Goal: Task Accomplishment & Management: Manage account settings

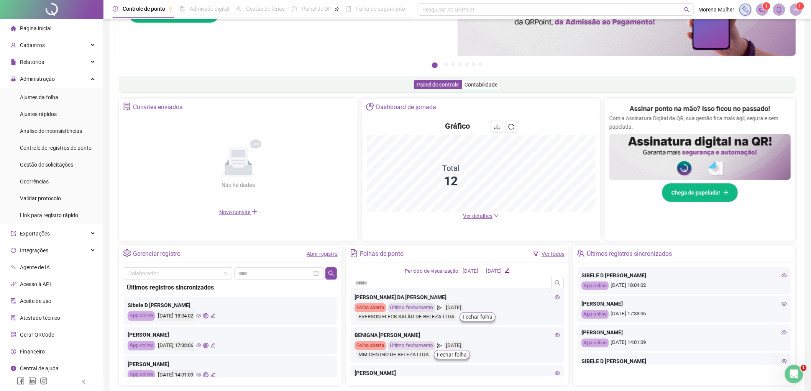
scroll to position [108, 0]
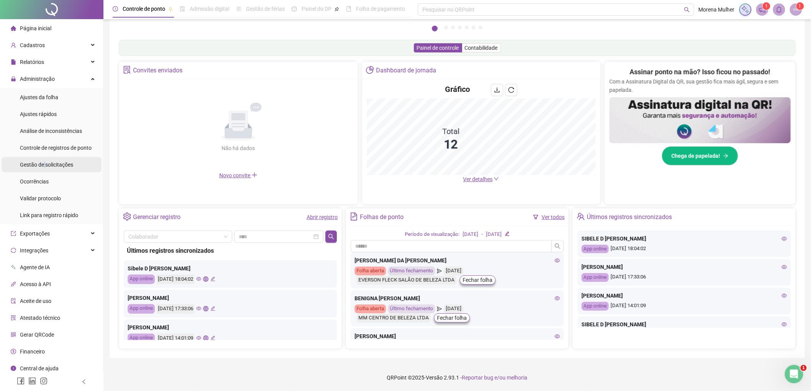
click at [45, 162] on span "Gestão de solicitações" at bounding box center [46, 165] width 53 height 6
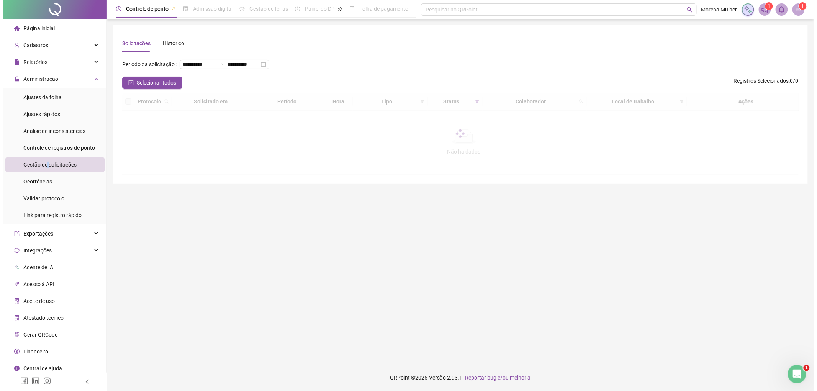
scroll to position [0, 0]
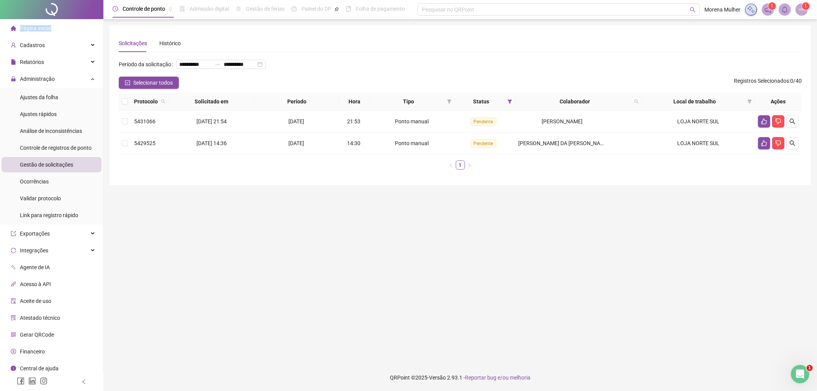
click at [20, 31] on div "Página inicial" at bounding box center [31, 28] width 41 height 15
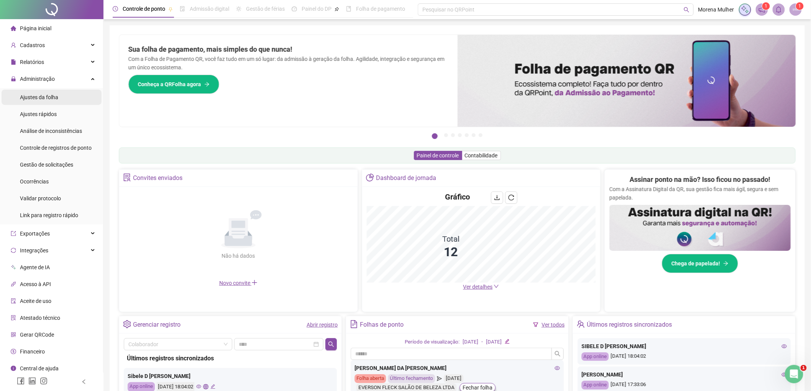
click at [41, 101] on div "Ajustes da folha" at bounding box center [39, 97] width 38 height 15
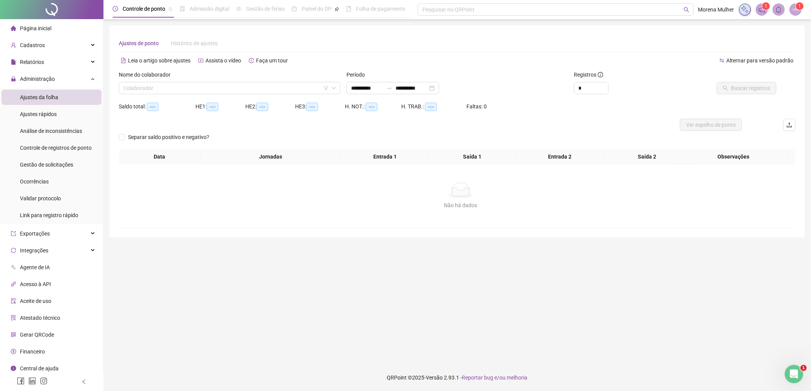
click at [366, 81] on div "Período" at bounding box center [457, 76] width 222 height 11
click at [371, 86] on input "**********" at bounding box center [369, 88] width 32 height 8
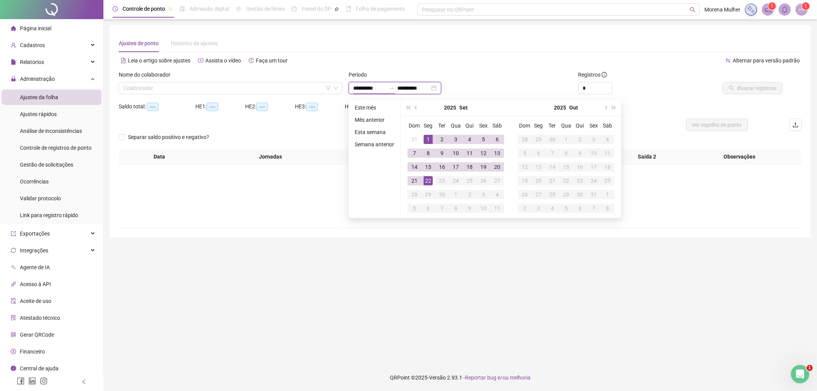
click at [365, 85] on input "**********" at bounding box center [369, 88] width 32 height 8
click at [413, 103] on button "prev-year" at bounding box center [416, 107] width 8 height 15
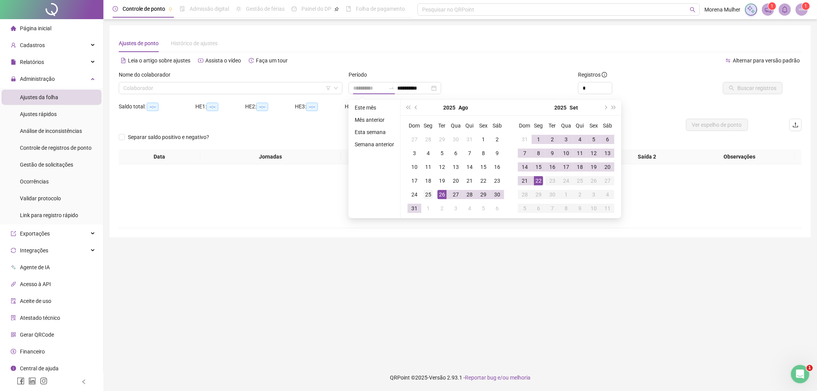
type input "**********"
click at [427, 194] on div "25" at bounding box center [428, 194] width 9 height 9
type input "**********"
click at [537, 181] on div "22" at bounding box center [538, 180] width 9 height 9
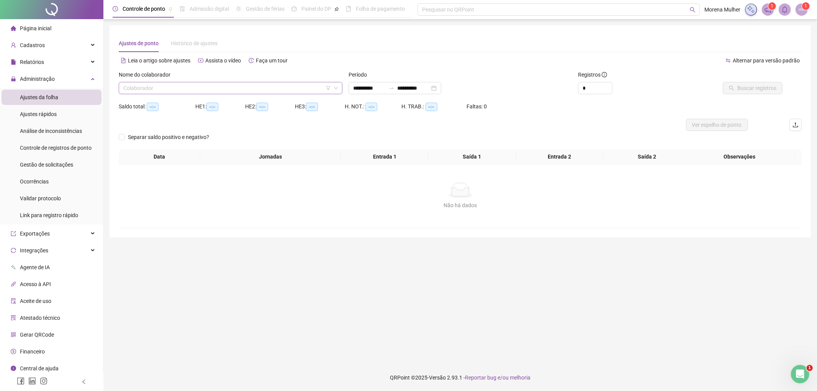
click at [202, 89] on input "search" at bounding box center [227, 87] width 208 height 11
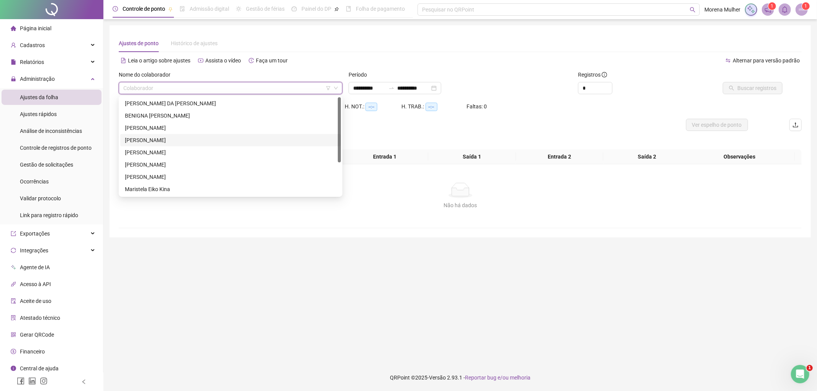
click at [174, 139] on div "[PERSON_NAME]" at bounding box center [231, 140] width 212 height 8
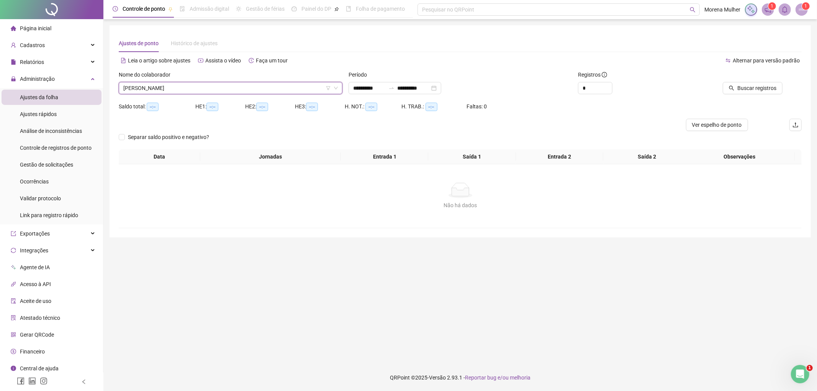
click at [753, 81] on div at bounding box center [738, 76] width 90 height 11
click at [746, 94] on button "Buscar registros" at bounding box center [753, 88] width 60 height 12
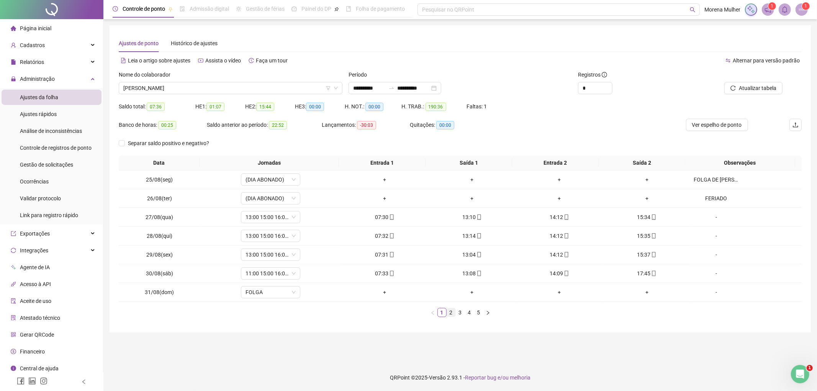
click at [453, 309] on link "2" at bounding box center [451, 312] width 8 height 8
click at [461, 315] on link "3" at bounding box center [460, 312] width 8 height 8
click at [466, 313] on link "4" at bounding box center [470, 312] width 8 height 8
click at [608, 84] on span "Increase Value" at bounding box center [608, 85] width 8 height 7
type input "*"
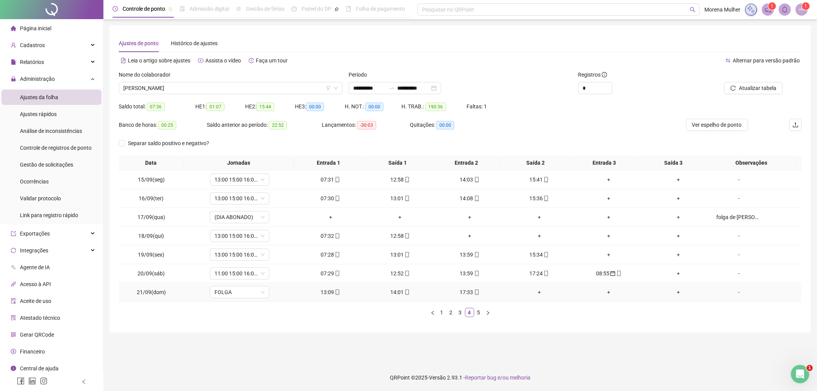
click at [543, 292] on div "+" at bounding box center [540, 292] width 64 height 8
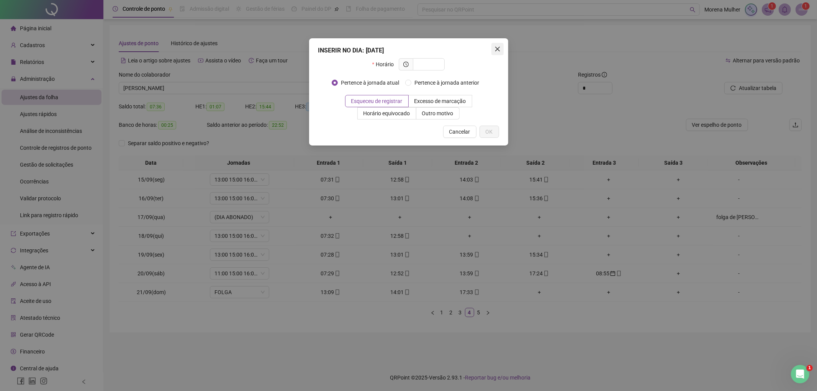
click at [497, 48] on icon "close" at bounding box center [497, 49] width 5 height 5
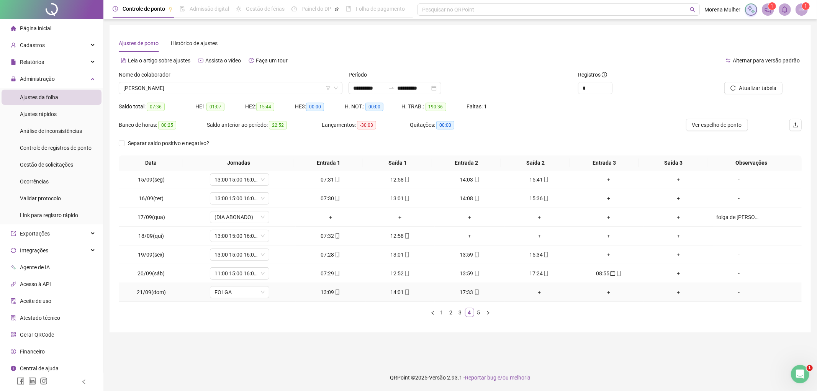
click at [527, 296] on div "+" at bounding box center [540, 292] width 64 height 8
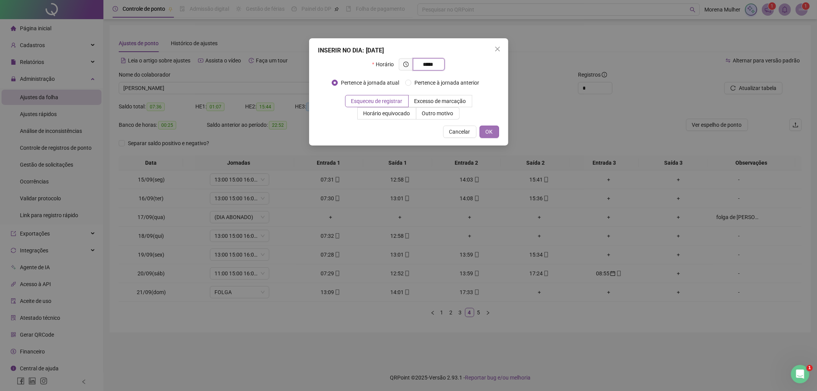
type input "*****"
click at [484, 128] on button "OK" at bounding box center [490, 132] width 20 height 12
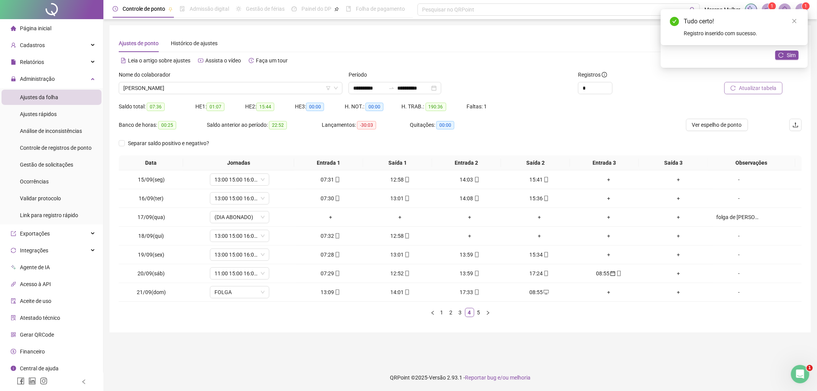
click at [770, 87] on span "Atualizar tabela" at bounding box center [758, 88] width 38 height 8
click at [617, 276] on icon "mobile" at bounding box center [619, 273] width 5 height 5
type input "**********"
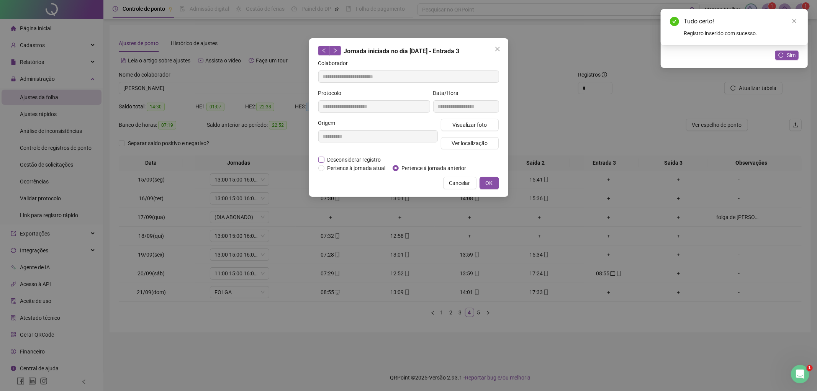
click at [376, 160] on span "Desconsiderar registro" at bounding box center [355, 160] width 60 height 8
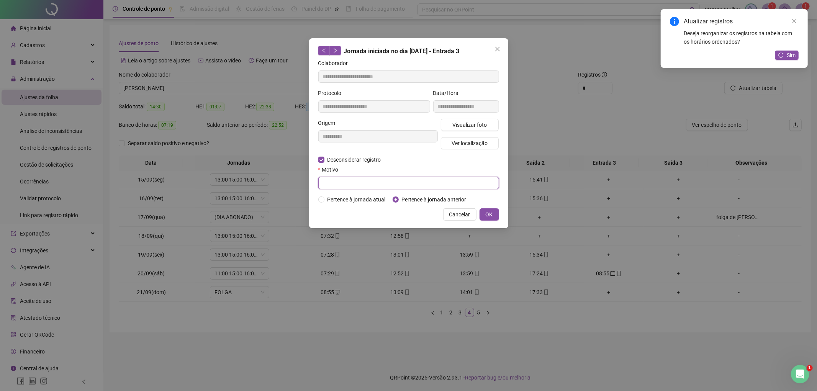
click at [372, 178] on input "text" at bounding box center [408, 183] width 181 height 12
type input "*"
click at [490, 216] on span "OK" at bounding box center [489, 214] width 7 height 8
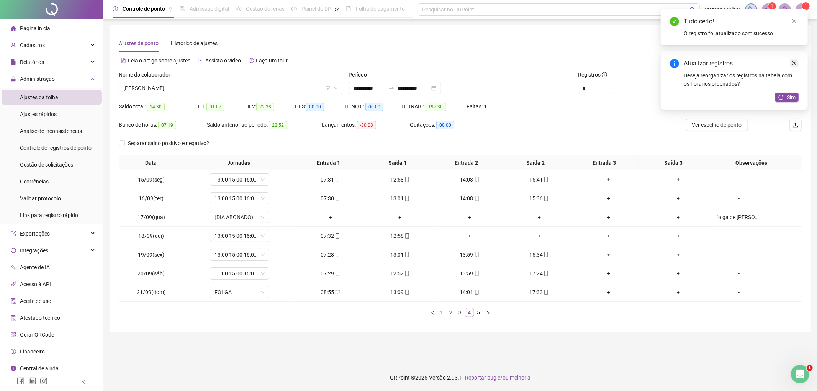
click at [792, 64] on icon "close" at bounding box center [794, 63] width 5 height 5
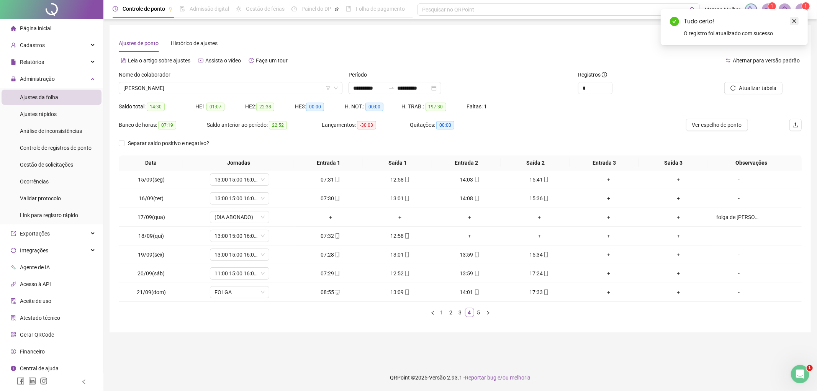
click at [795, 21] on icon "close" at bounding box center [795, 21] width 4 height 4
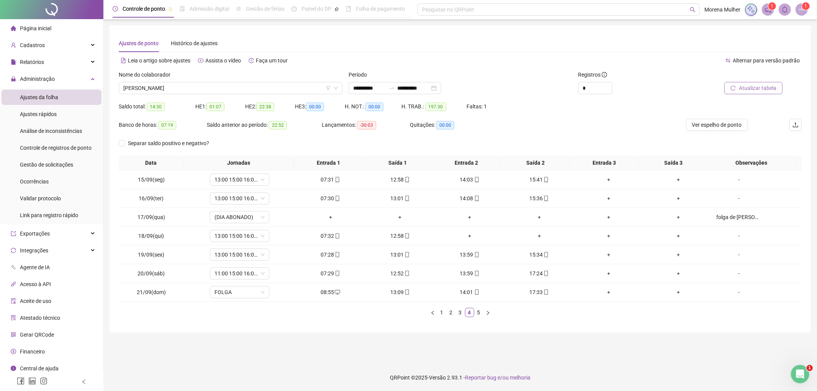
click at [738, 87] on button "Atualizar tabela" at bounding box center [754, 88] width 58 height 12
click at [476, 318] on div "Data Jornadas Entrada 1 Saída 1 Entrada 2 Saída 2 Entrada 3 Saída 3 Observações…" at bounding box center [460, 240] width 683 height 168
click at [476, 315] on link "5" at bounding box center [479, 312] width 8 height 8
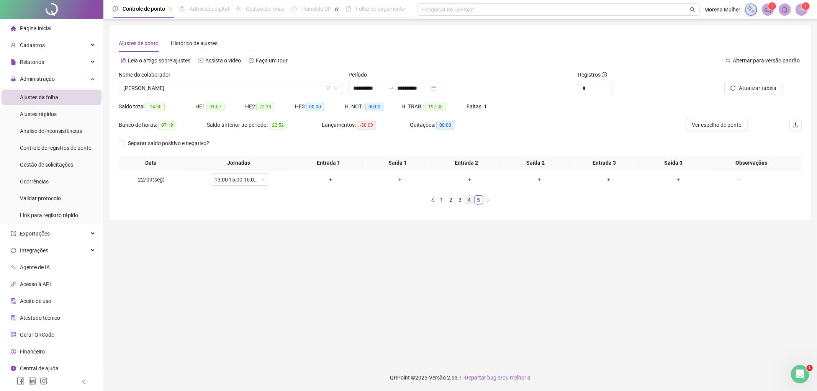
click at [471, 200] on link "4" at bounding box center [470, 200] width 8 height 8
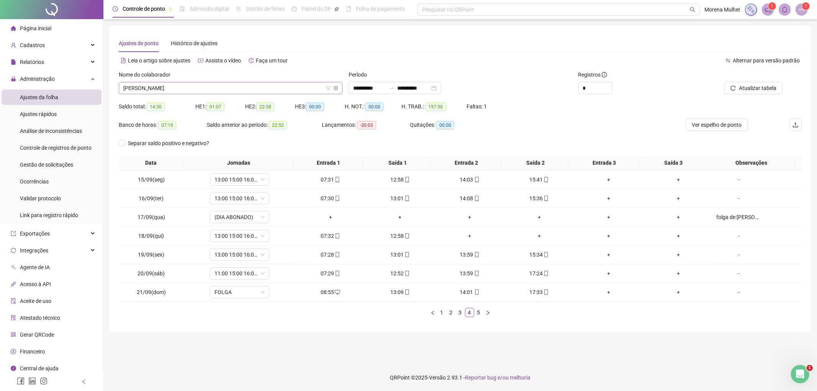
click at [240, 87] on span "[PERSON_NAME]" at bounding box center [230, 87] width 215 height 11
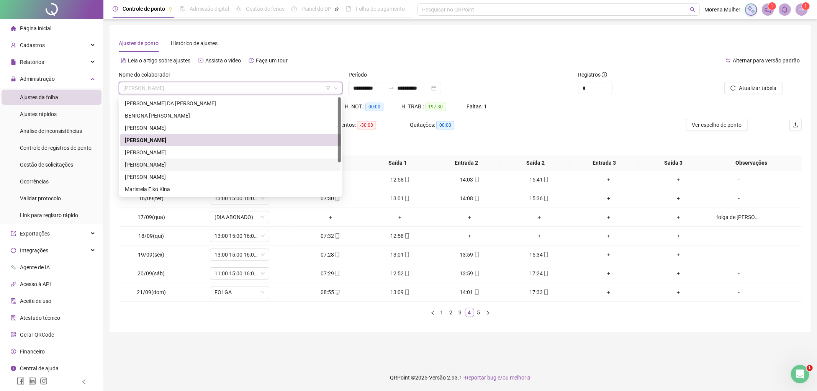
click at [155, 162] on div "[PERSON_NAME]" at bounding box center [231, 165] width 212 height 8
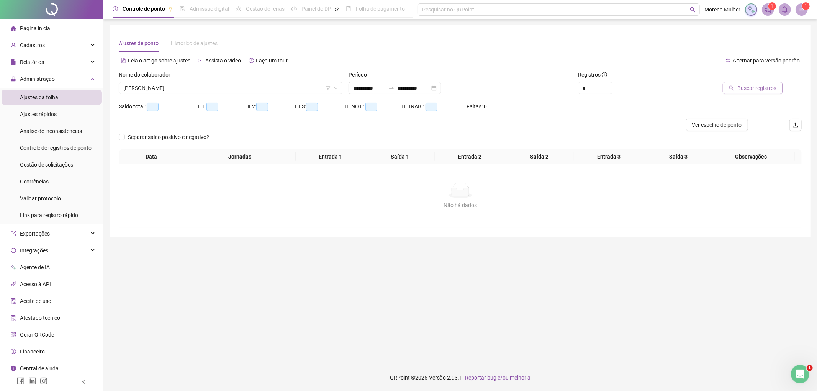
click at [762, 91] on span "Buscar registros" at bounding box center [757, 88] width 39 height 8
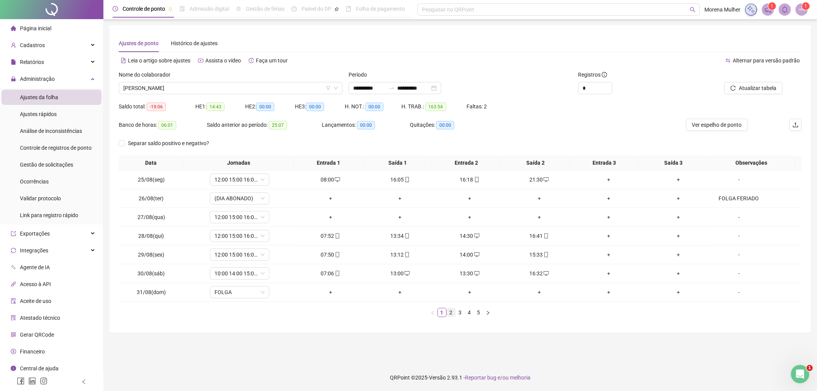
click at [453, 314] on link "2" at bounding box center [451, 312] width 8 height 8
click at [463, 313] on link "3" at bounding box center [460, 312] width 8 height 8
drag, startPoint x: 469, startPoint y: 311, endPoint x: 473, endPoint y: 311, distance: 4.6
click at [469, 311] on link "4" at bounding box center [470, 312] width 8 height 8
click at [479, 309] on link "5" at bounding box center [479, 312] width 8 height 8
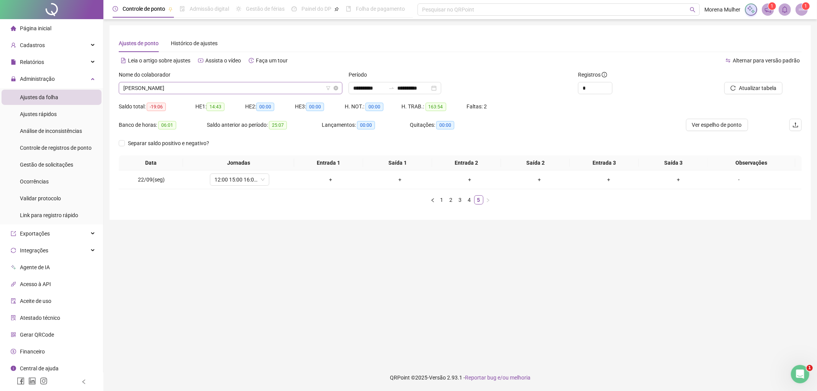
click at [196, 89] on span "[PERSON_NAME]" at bounding box center [230, 87] width 215 height 11
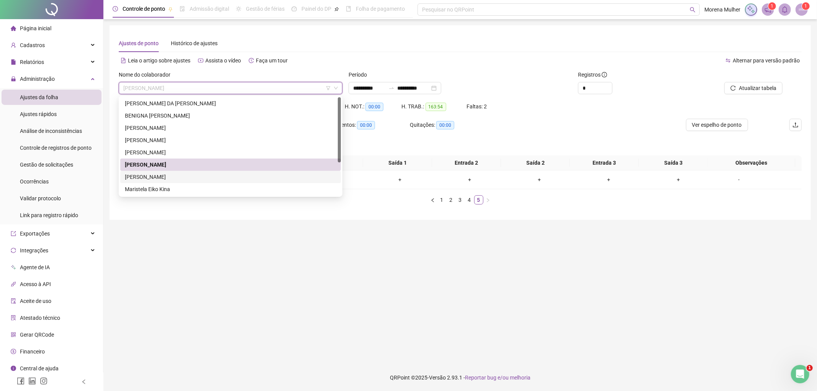
scroll to position [49, 0]
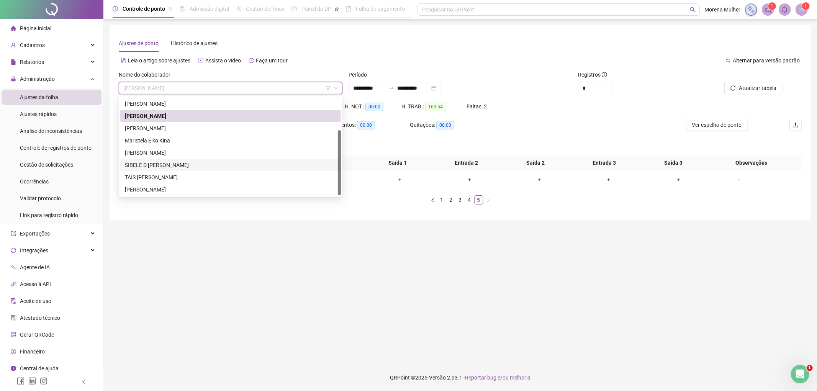
click at [162, 167] on div "SIBELE D [PERSON_NAME]" at bounding box center [231, 165] width 212 height 8
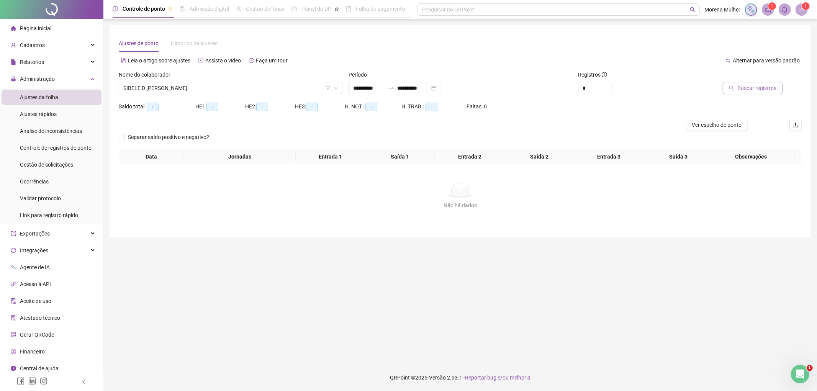
click at [751, 91] on span "Buscar registros" at bounding box center [757, 88] width 39 height 8
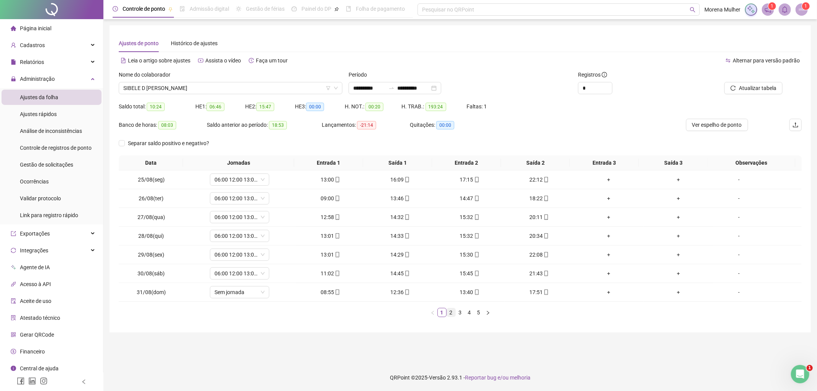
click at [454, 310] on link "2" at bounding box center [451, 312] width 8 height 8
click at [461, 312] on link "3" at bounding box center [460, 312] width 8 height 8
click at [468, 312] on link "4" at bounding box center [470, 312] width 8 height 8
click at [483, 311] on link "5" at bounding box center [479, 312] width 8 height 8
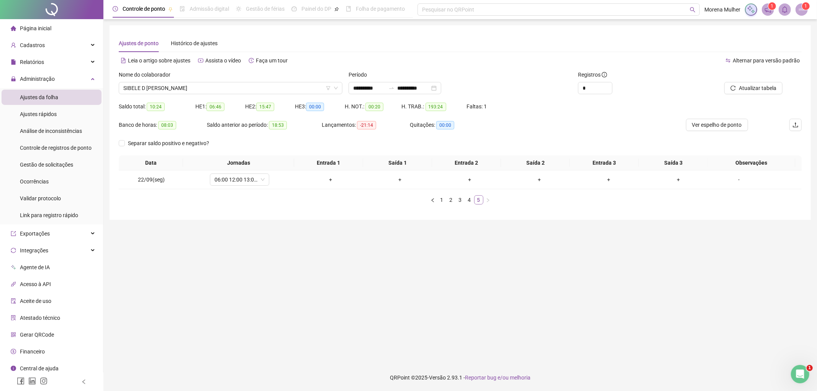
click at [474, 202] on li "5" at bounding box center [478, 199] width 9 height 9
click at [470, 200] on link "4" at bounding box center [470, 200] width 8 height 8
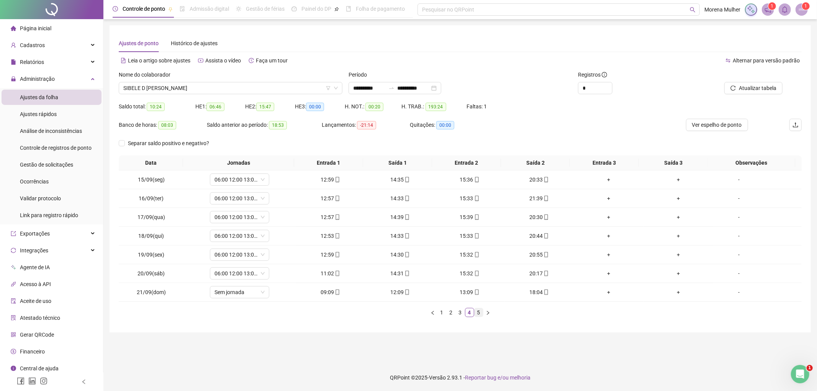
click at [479, 312] on link "5" at bounding box center [479, 312] width 8 height 8
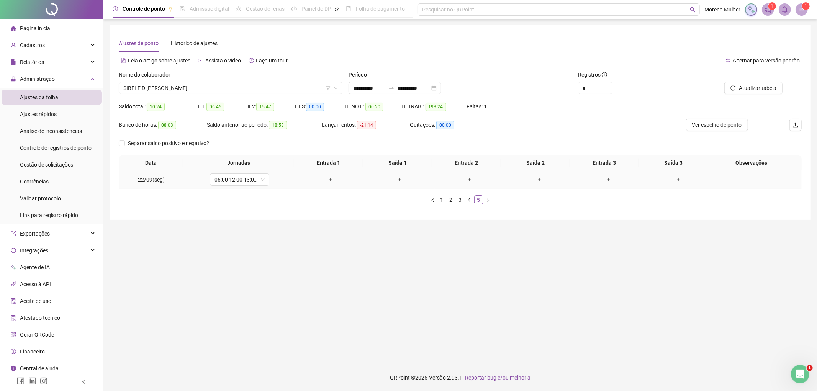
click at [734, 180] on div "-" at bounding box center [739, 180] width 45 height 8
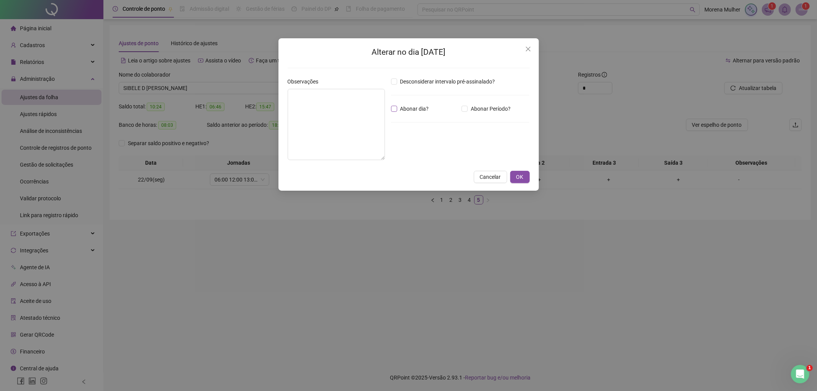
click at [420, 105] on span "Abonar dia?" at bounding box center [414, 109] width 35 height 8
click at [385, 120] on div "Observações" at bounding box center [336, 121] width 103 height 89
click at [366, 104] on textarea at bounding box center [336, 124] width 97 height 71
type textarea "*"
type textarea "**********"
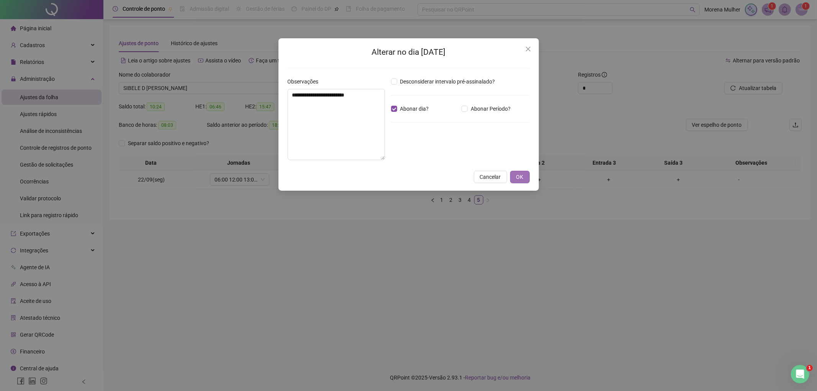
click at [518, 174] on span "OK" at bounding box center [520, 177] width 7 height 8
click at [522, 176] on span "OK" at bounding box center [520, 177] width 7 height 8
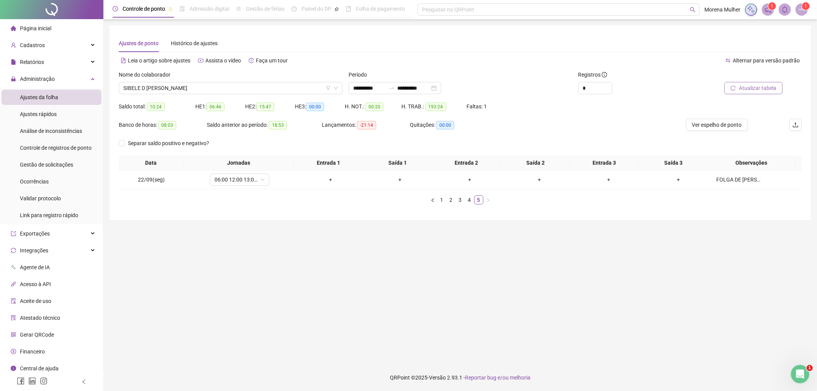
click at [748, 86] on span "Atualizar tabela" at bounding box center [758, 88] width 38 height 8
click at [57, 30] on li "Página inicial" at bounding box center [52, 28] width 100 height 15
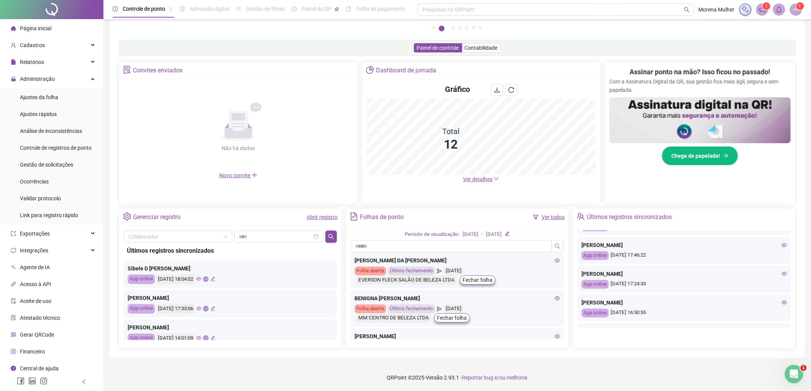
scroll to position [331, 0]
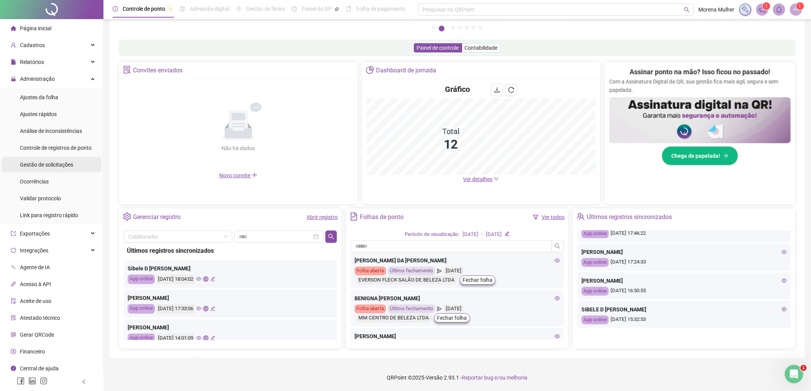
click at [56, 162] on span "Gestão de solicitações" at bounding box center [46, 165] width 53 height 6
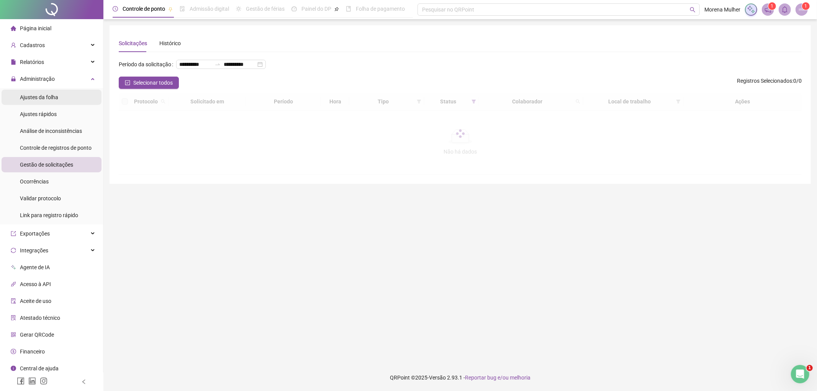
click at [62, 97] on li "Ajustes da folha" at bounding box center [52, 97] width 100 height 15
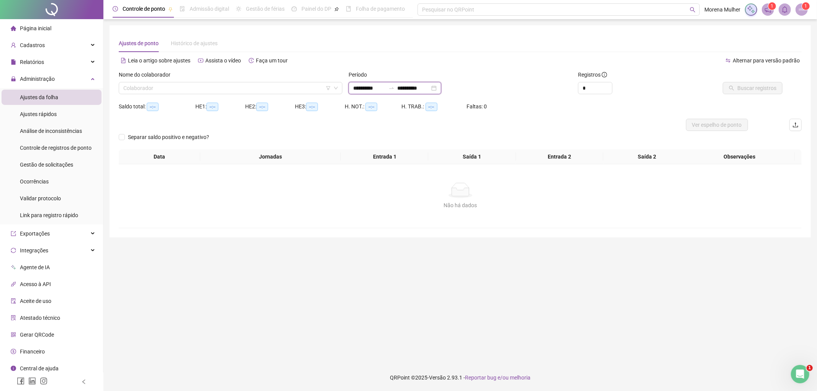
click at [368, 90] on input "**********" at bounding box center [369, 88] width 32 height 8
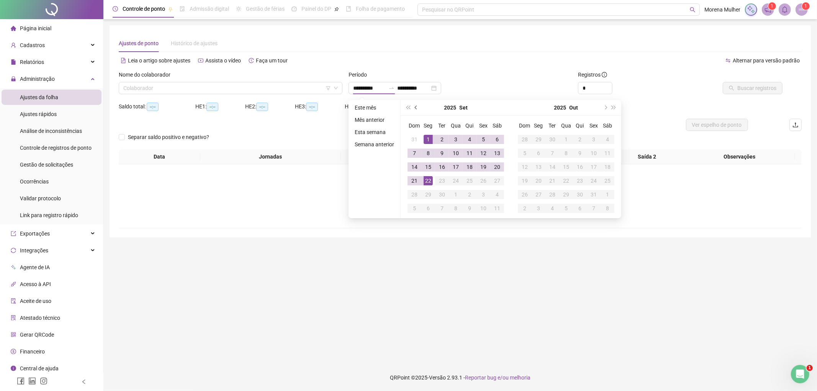
click at [415, 112] on button "prev-year" at bounding box center [416, 107] width 8 height 15
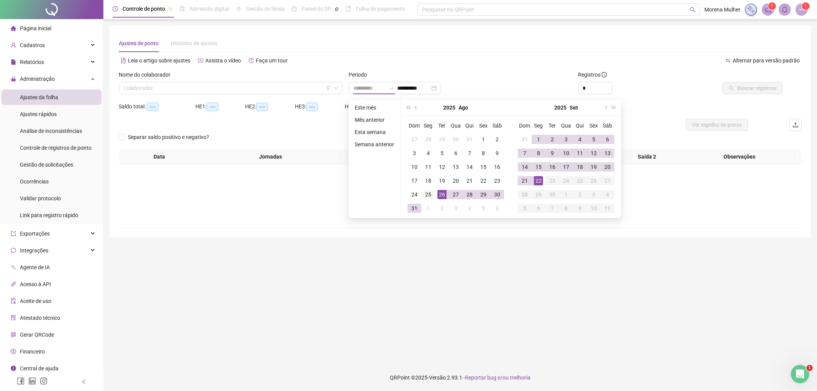
type input "**********"
click at [431, 195] on div "25" at bounding box center [428, 194] width 9 height 9
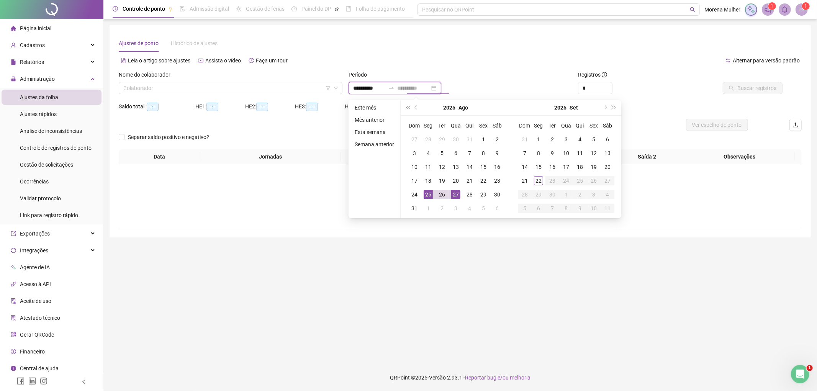
type input "**********"
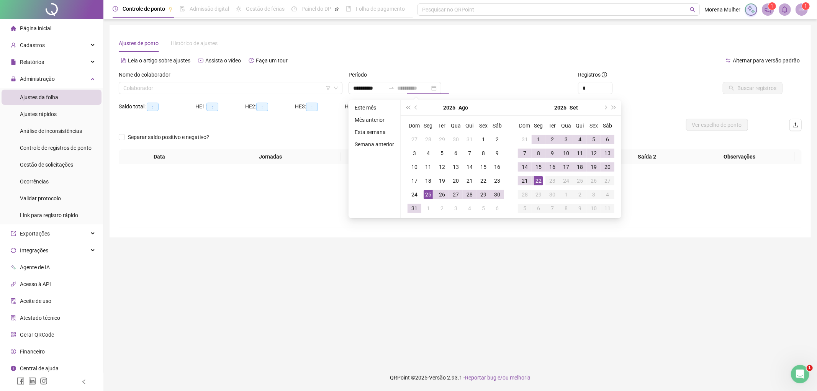
click at [540, 182] on div "22" at bounding box center [538, 180] width 9 height 9
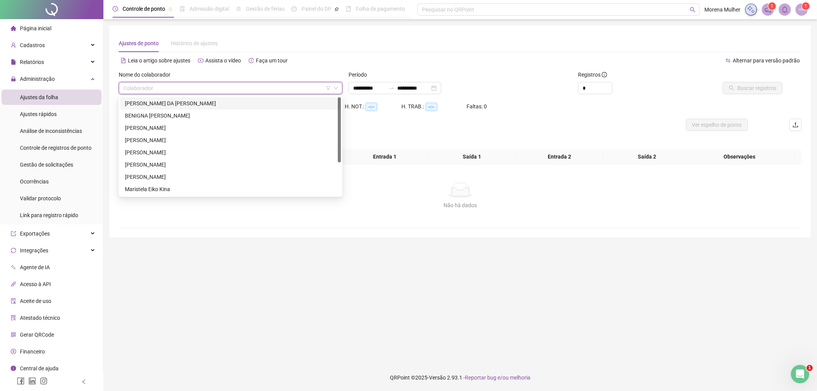
click at [172, 93] on input "search" at bounding box center [227, 87] width 208 height 11
click at [161, 164] on div "[PERSON_NAME]" at bounding box center [231, 165] width 212 height 8
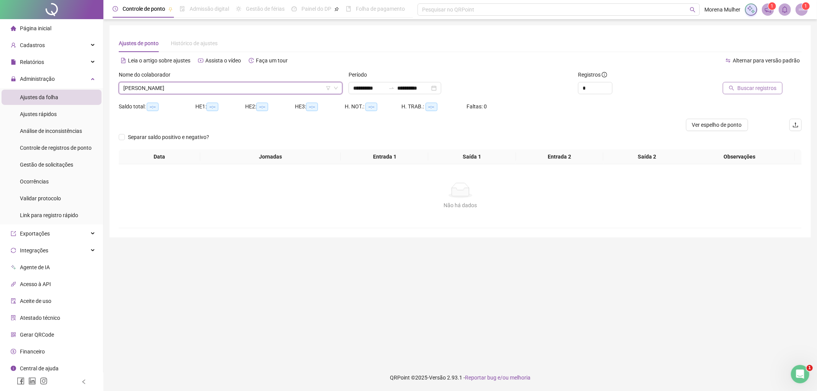
click at [747, 89] on span "Buscar registros" at bounding box center [757, 88] width 39 height 8
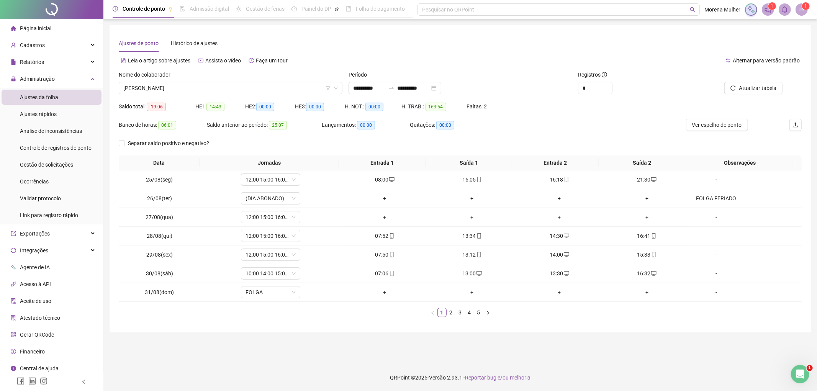
click at [481, 312] on link "5" at bounding box center [479, 312] width 8 height 8
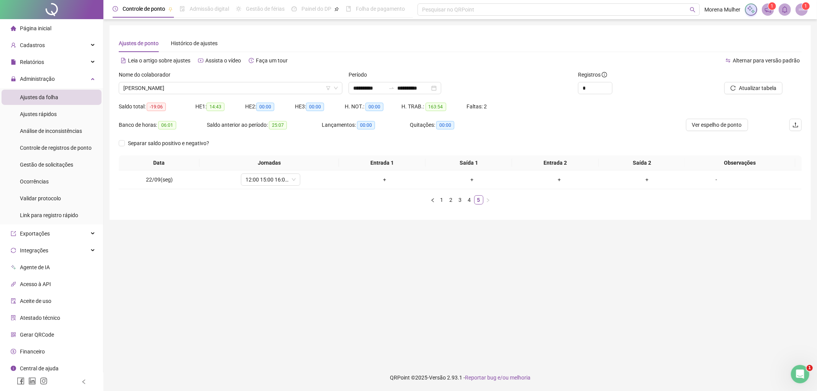
click at [76, 31] on li "Página inicial" at bounding box center [52, 28] width 100 height 15
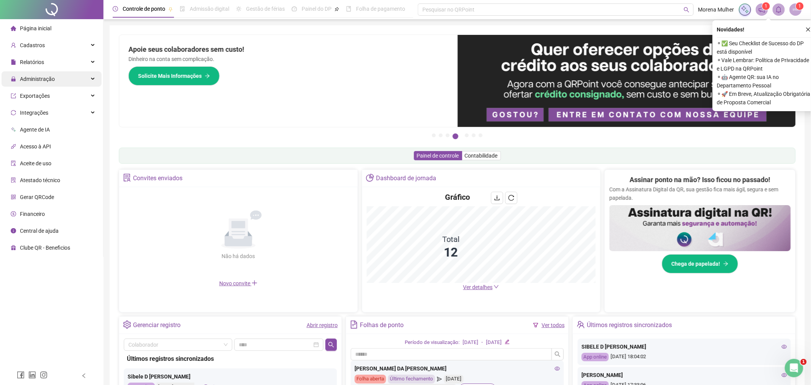
click at [30, 76] on span "Administração" at bounding box center [37, 79] width 35 height 6
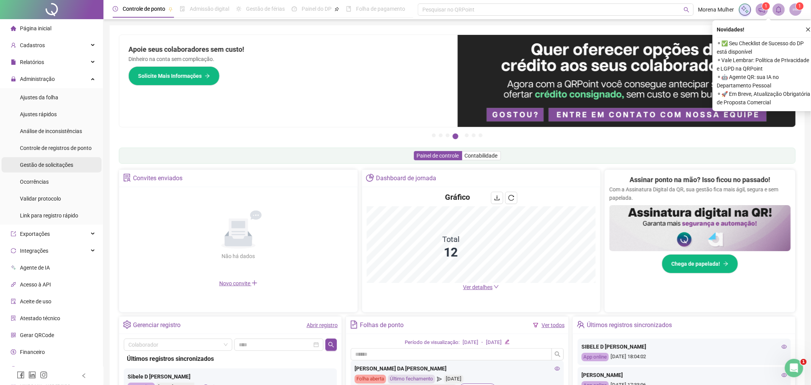
click at [64, 166] on span "Gestão de solicitações" at bounding box center [46, 165] width 53 height 6
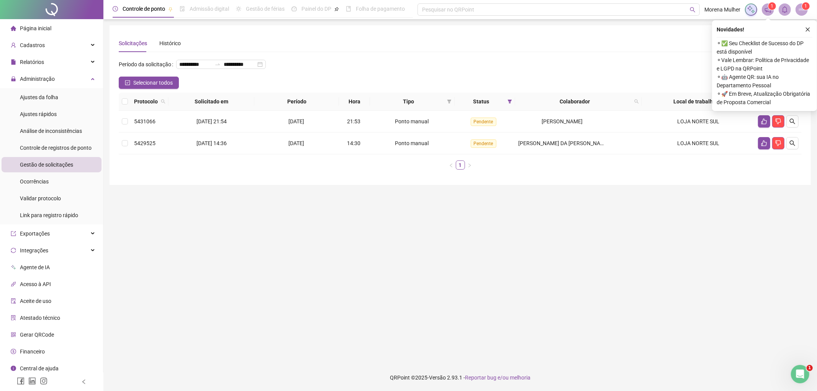
click at [805, 29] on button "button" at bounding box center [808, 29] width 9 height 9
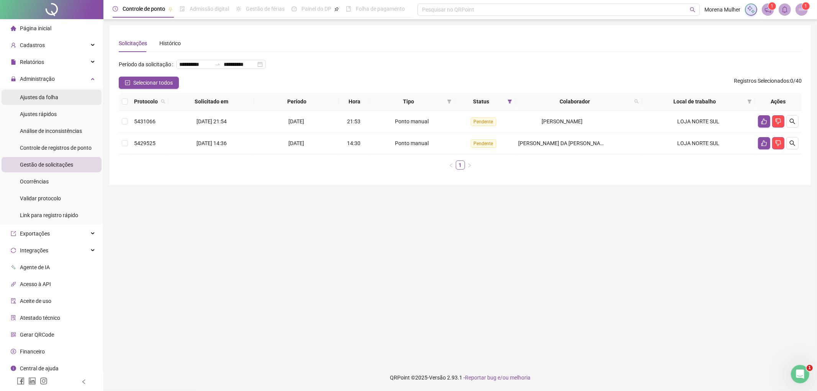
click at [45, 93] on div "Ajustes da folha" at bounding box center [39, 97] width 38 height 15
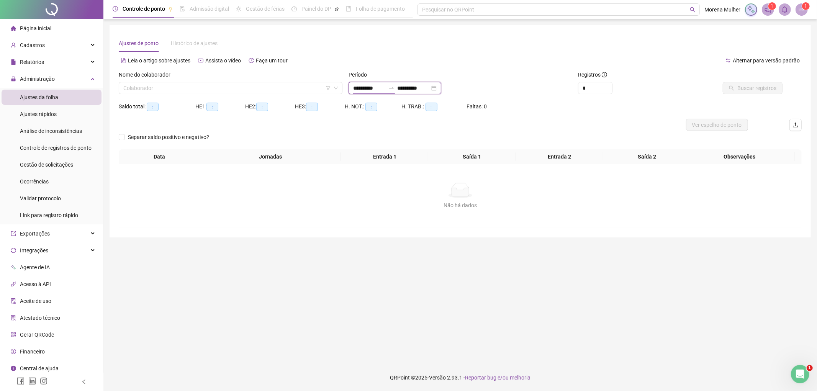
click at [381, 85] on input "**********" at bounding box center [369, 88] width 32 height 8
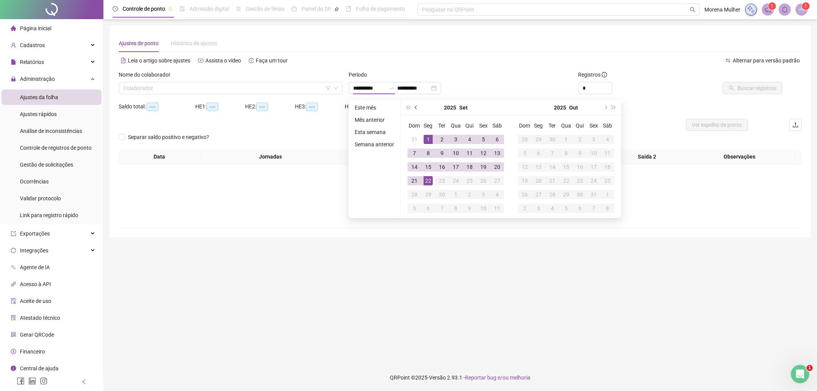
click at [413, 105] on button "prev-year" at bounding box center [416, 107] width 8 height 15
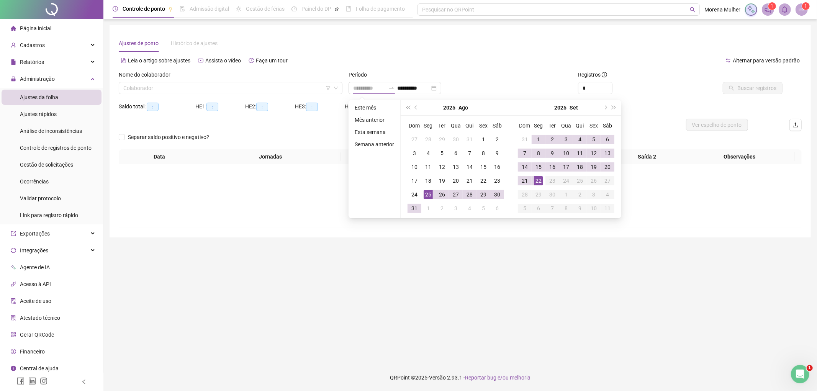
type input "**********"
click at [428, 192] on div "25" at bounding box center [428, 194] width 9 height 9
type input "**********"
click at [535, 182] on div "22" at bounding box center [538, 180] width 9 height 9
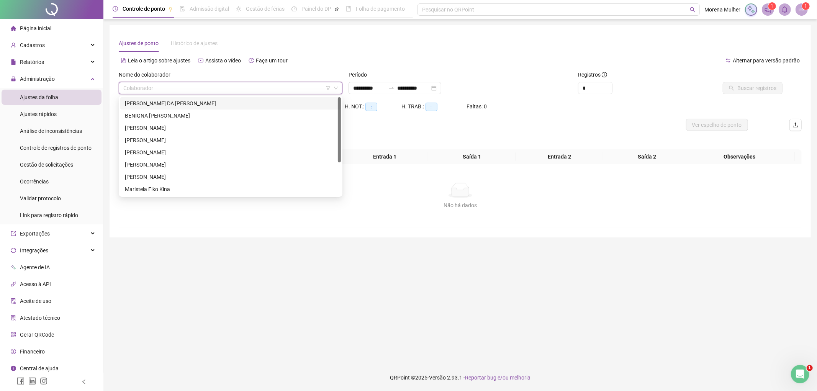
click at [249, 91] on input "search" at bounding box center [227, 87] width 208 height 11
click at [74, 25] on li "Página inicial" at bounding box center [52, 28] width 100 height 15
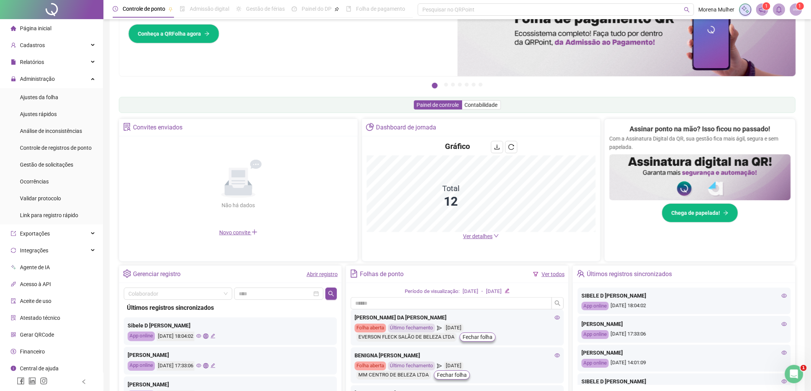
scroll to position [71, 0]
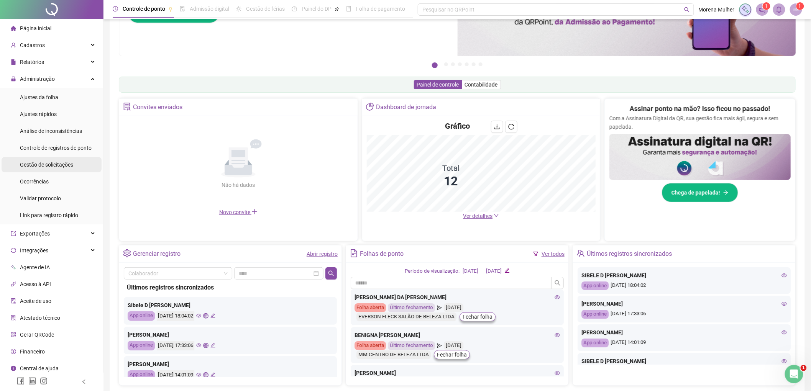
click at [71, 162] on span "Gestão de solicitações" at bounding box center [46, 165] width 53 height 6
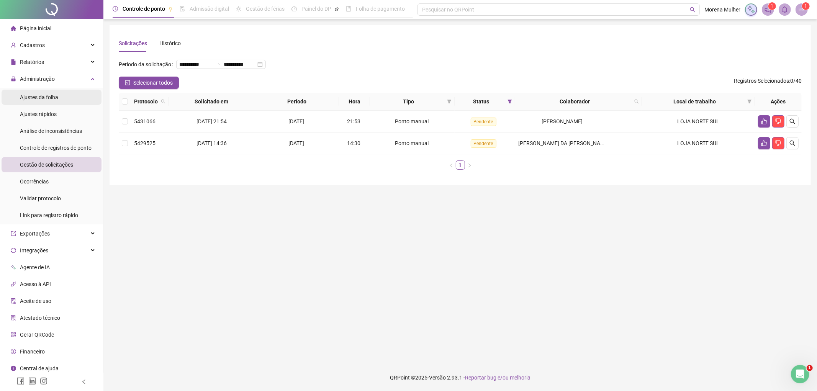
click at [28, 97] on span "Ajustes da folha" at bounding box center [39, 97] width 38 height 6
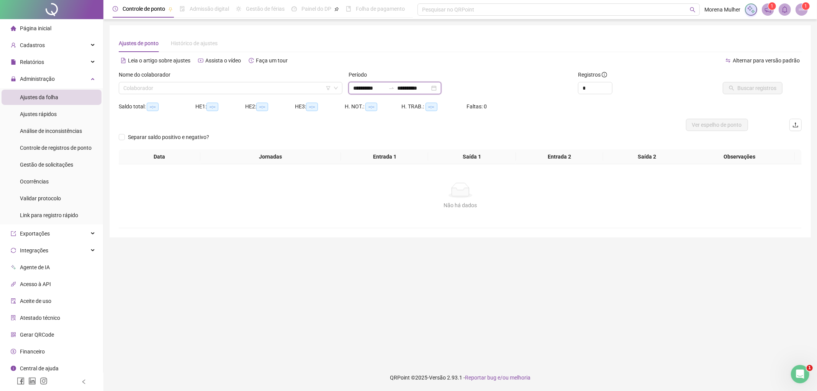
click at [361, 87] on input "**********" at bounding box center [369, 88] width 32 height 8
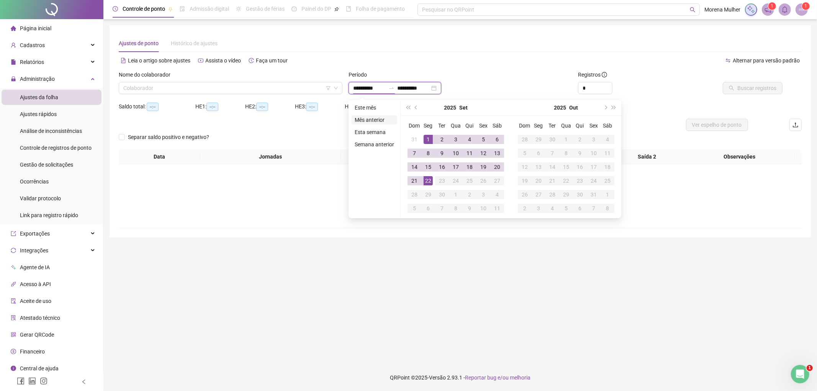
type input "**********"
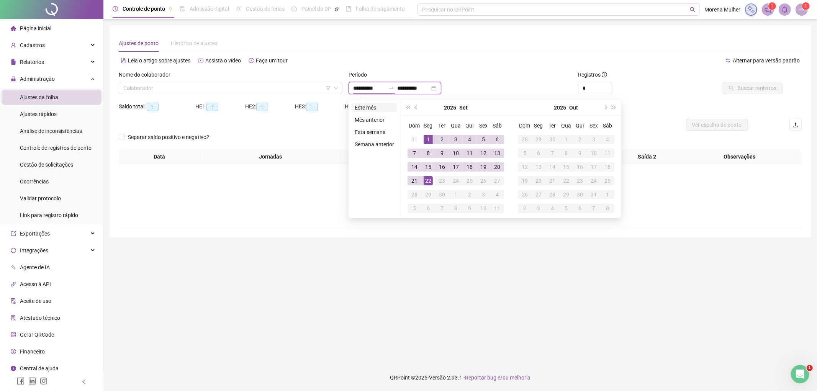
type input "**********"
click at [418, 108] on button "prev-year" at bounding box center [416, 107] width 8 height 15
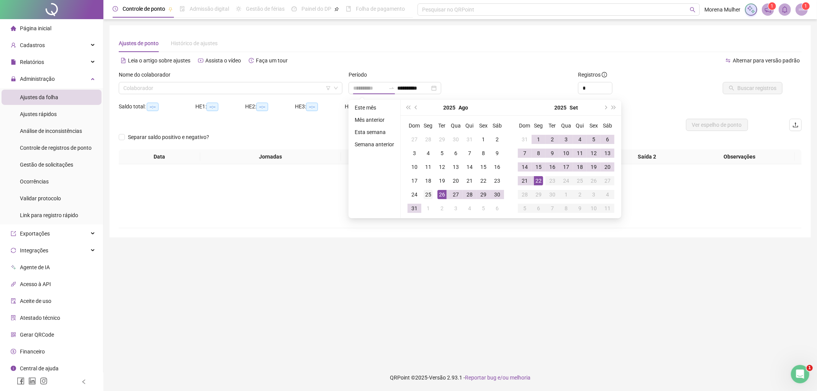
type input "**********"
drag, startPoint x: 431, startPoint y: 194, endPoint x: 453, endPoint y: 187, distance: 22.4
click at [431, 193] on div "25" at bounding box center [428, 194] width 9 height 9
type input "**********"
click at [538, 182] on div "22" at bounding box center [538, 180] width 9 height 9
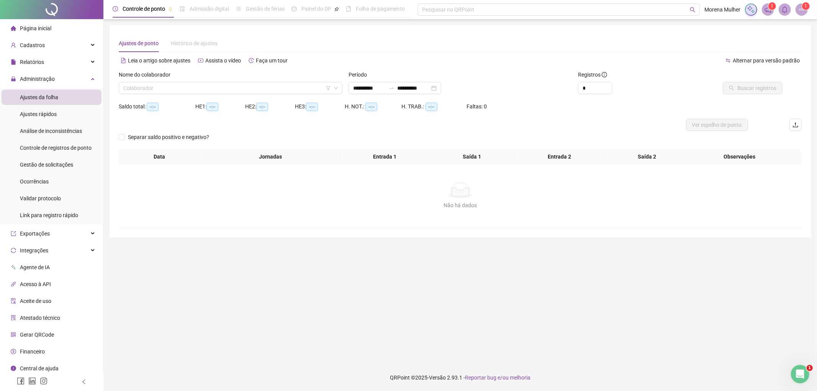
click at [241, 78] on div "Nome do colaborador" at bounding box center [231, 76] width 224 height 11
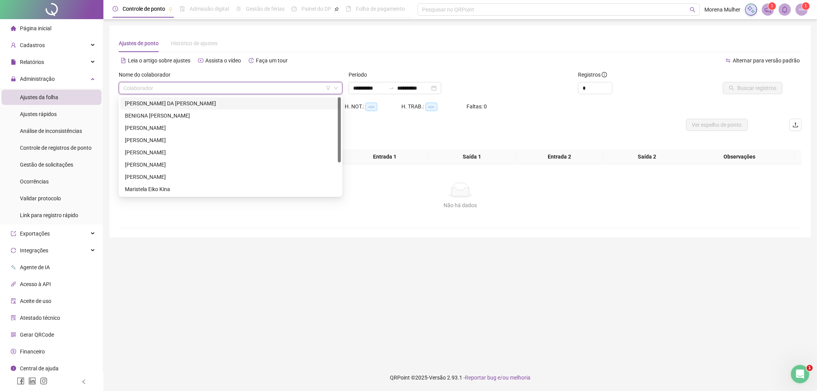
click at [240, 90] on input "search" at bounding box center [227, 87] width 208 height 11
click at [168, 166] on div "[PERSON_NAME]" at bounding box center [231, 165] width 212 height 8
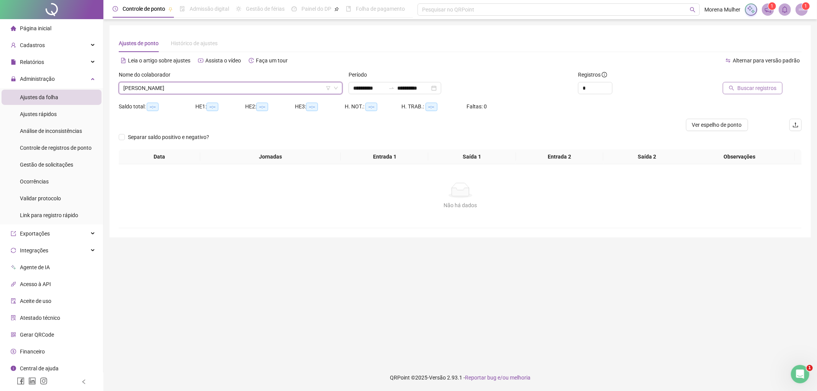
click at [747, 90] on span "Buscar registros" at bounding box center [757, 88] width 39 height 8
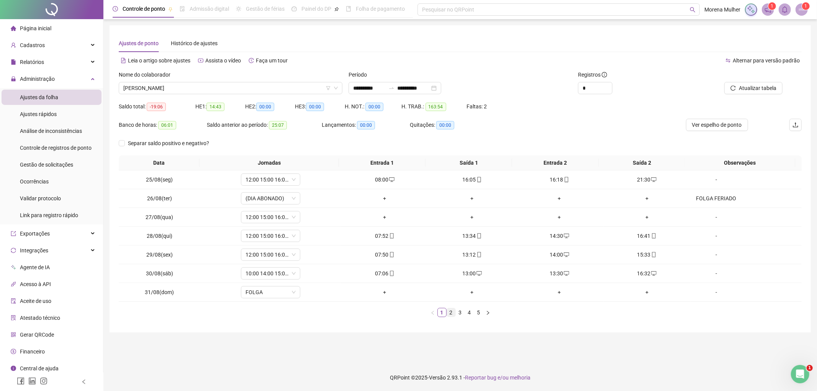
click at [455, 311] on ul "1 2 3 4 5" at bounding box center [460, 312] width 683 height 9
click at [455, 311] on link "2" at bounding box center [451, 312] width 8 height 8
click at [461, 312] on link "3" at bounding box center [460, 312] width 8 height 8
click at [469, 311] on link "4" at bounding box center [470, 312] width 8 height 8
click at [477, 313] on link "5" at bounding box center [479, 312] width 8 height 8
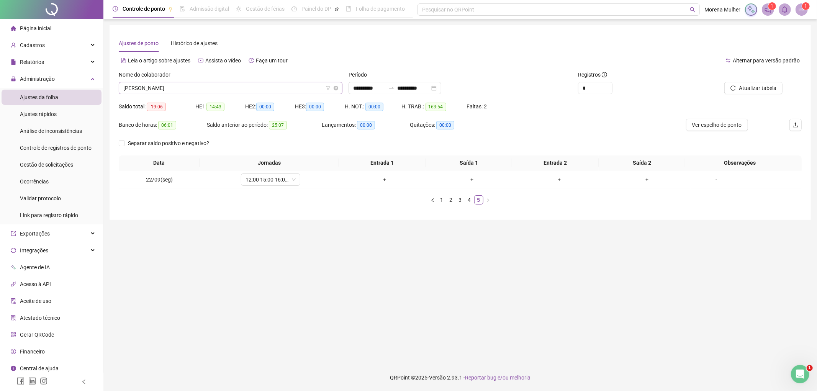
click at [213, 90] on span "[PERSON_NAME]" at bounding box center [230, 87] width 215 height 11
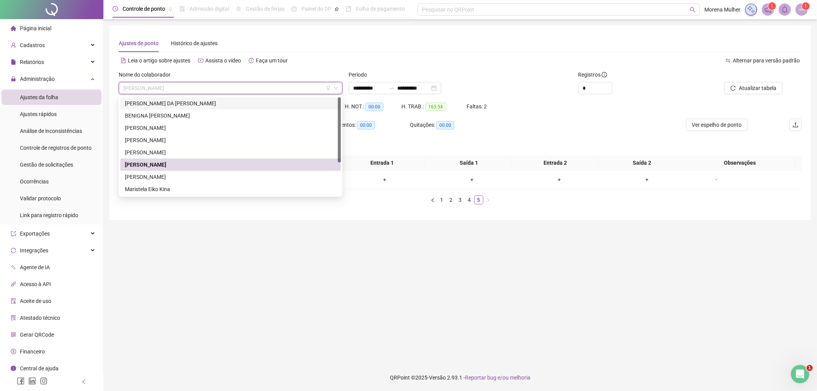
click at [58, 32] on li "Página inicial" at bounding box center [52, 28] width 100 height 15
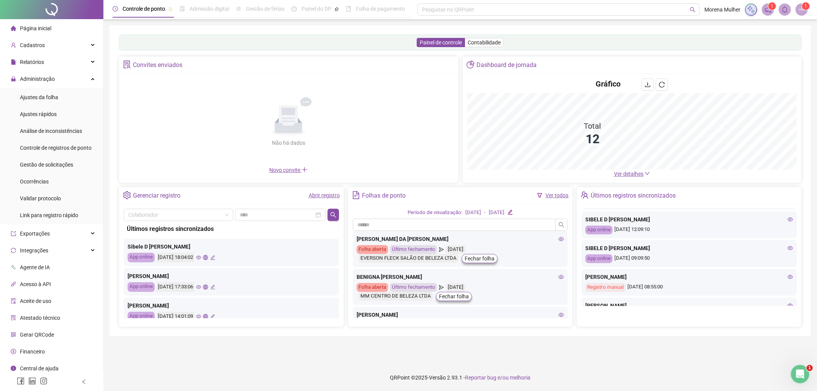
scroll to position [142, 0]
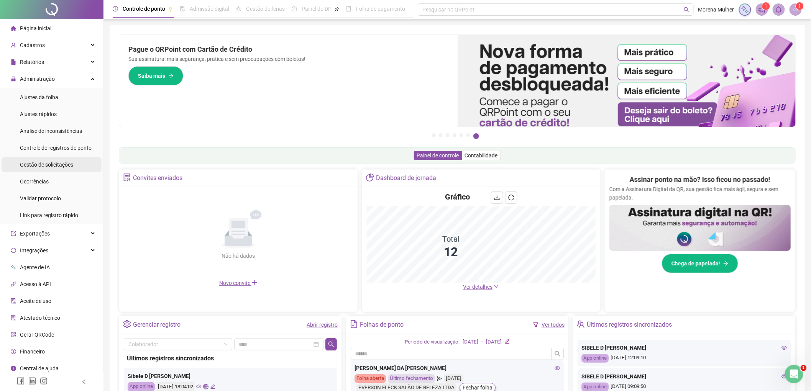
click at [74, 159] on li "Gestão de solicitações" at bounding box center [52, 164] width 100 height 15
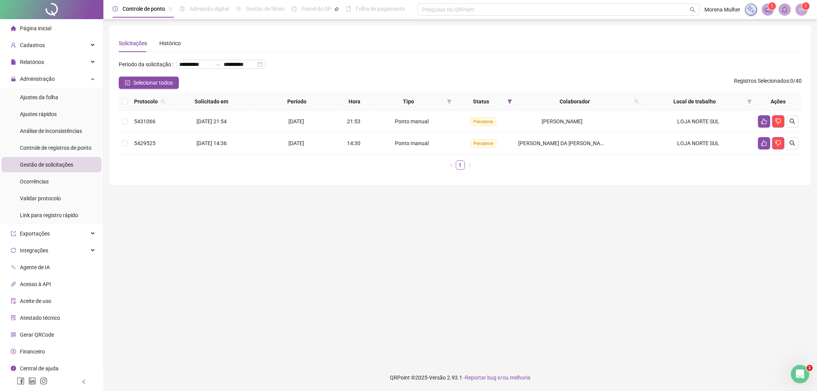
click at [64, 88] on ul "Ajustes da folha Ajustes rápidos Análise de inconsistências Controle de registr…" at bounding box center [51, 156] width 103 height 136
click at [64, 89] on ul "Ajustes da folha Ajustes rápidos Análise de inconsistências Controle de registr…" at bounding box center [51, 156] width 103 height 136
click at [62, 92] on li "Ajustes da folha" at bounding box center [52, 97] width 100 height 15
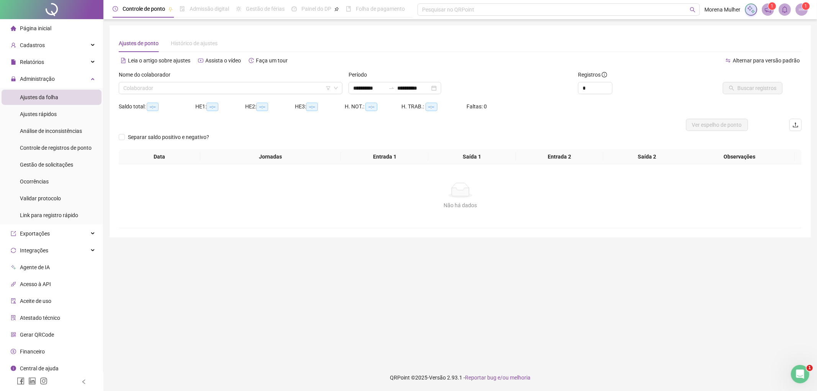
click at [351, 80] on div "Período" at bounding box center [461, 76] width 224 height 11
click at [362, 90] on input "**********" at bounding box center [369, 88] width 32 height 8
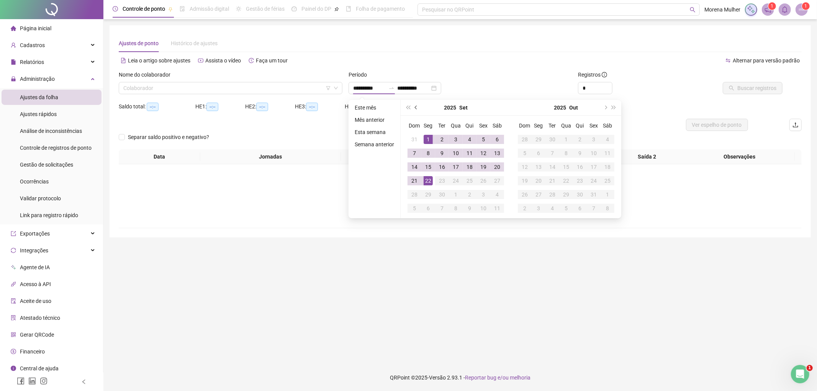
click at [415, 113] on button "prev-year" at bounding box center [416, 107] width 8 height 15
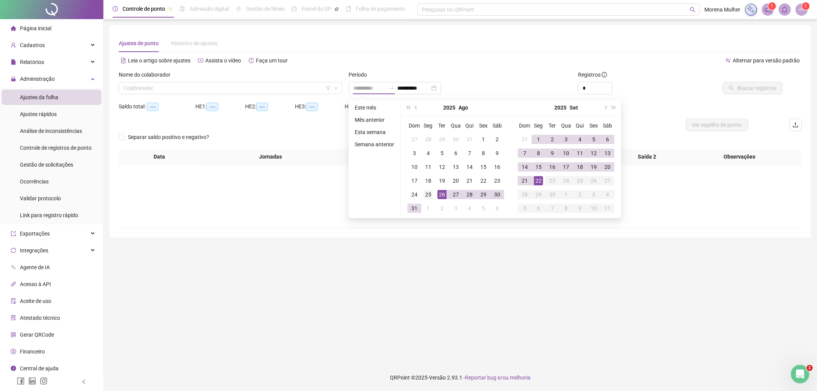
type input "**********"
click at [428, 196] on div "25" at bounding box center [428, 194] width 9 height 9
type input "**********"
click at [538, 179] on div "22" at bounding box center [538, 180] width 9 height 9
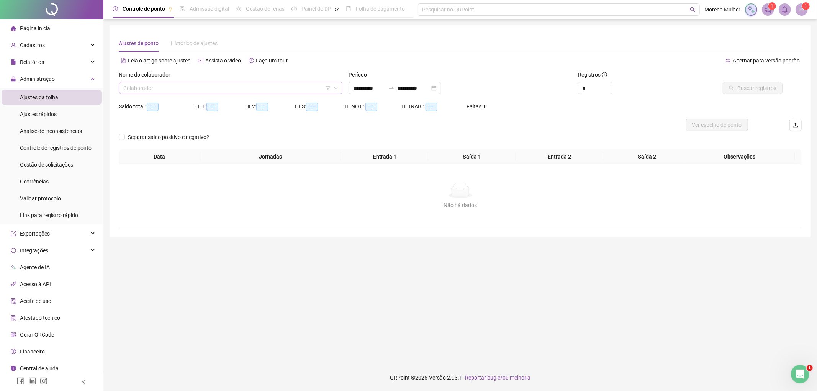
click at [247, 92] on input "search" at bounding box center [227, 87] width 208 height 11
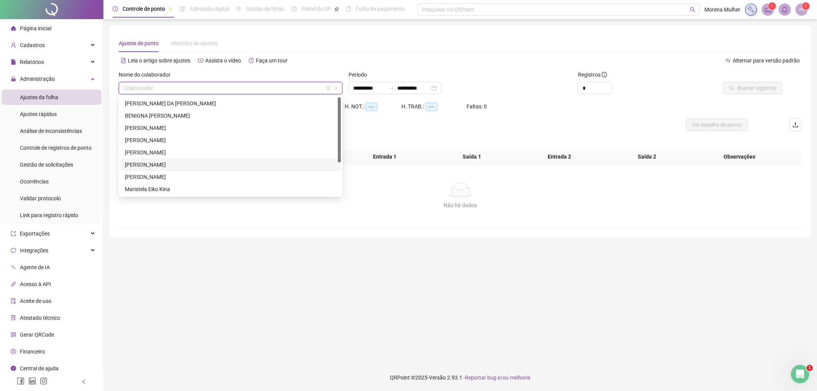
click at [156, 168] on div "[PERSON_NAME]" at bounding box center [231, 165] width 212 height 8
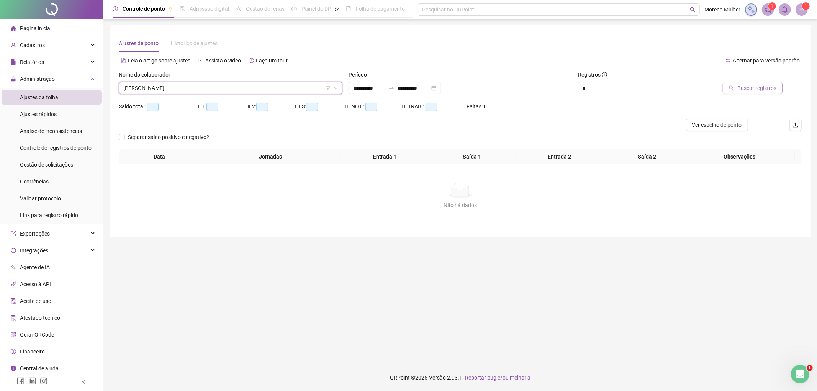
click at [741, 90] on span "Buscar registros" at bounding box center [757, 88] width 39 height 8
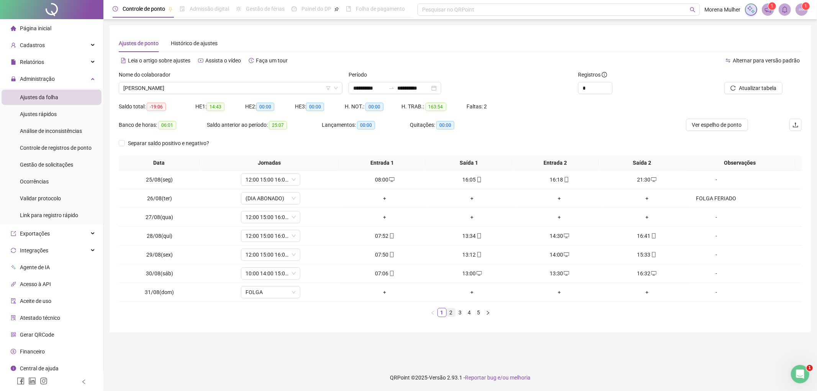
click at [455, 313] on link "2" at bounding box center [451, 312] width 8 height 8
click at [459, 308] on li "3" at bounding box center [460, 312] width 9 height 9
click at [466, 311] on link "4" at bounding box center [470, 312] width 8 height 8
click at [481, 311] on link "5" at bounding box center [479, 312] width 8 height 8
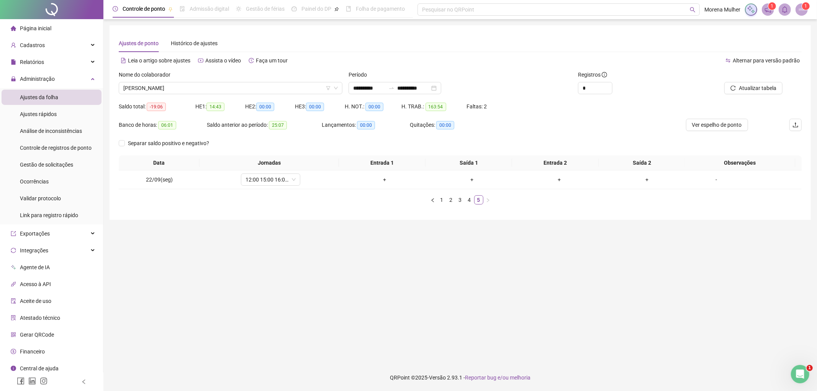
click at [309, 79] on div "Nome do colaborador" at bounding box center [231, 76] width 224 height 11
click at [312, 85] on span "[PERSON_NAME]" at bounding box center [230, 87] width 215 height 11
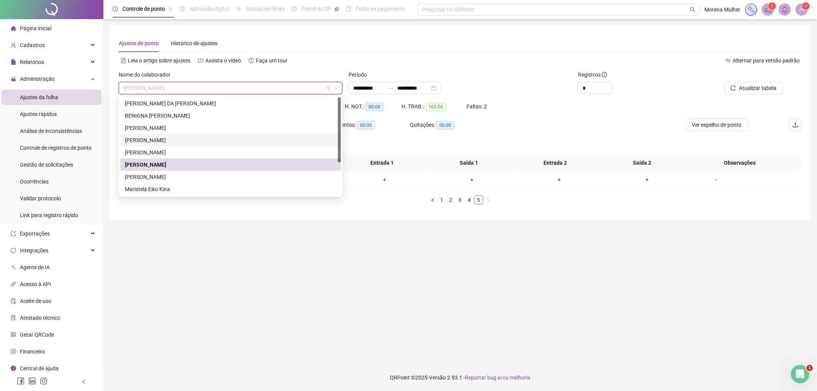
click at [174, 137] on div "[PERSON_NAME]" at bounding box center [231, 140] width 212 height 8
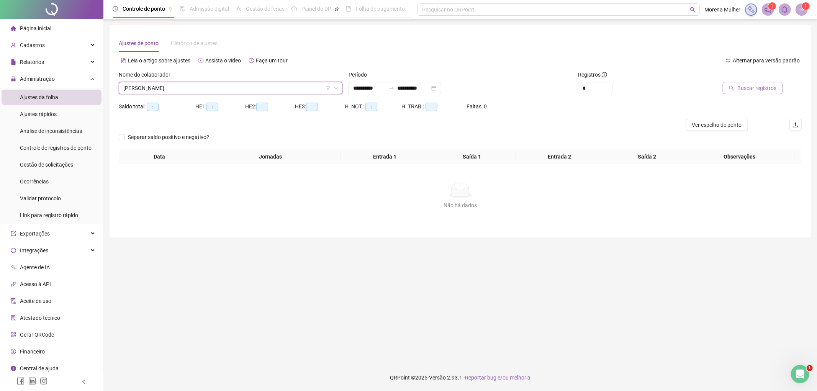
click at [744, 87] on span "Buscar registros" at bounding box center [757, 88] width 39 height 8
